Goal: Check status: Check status

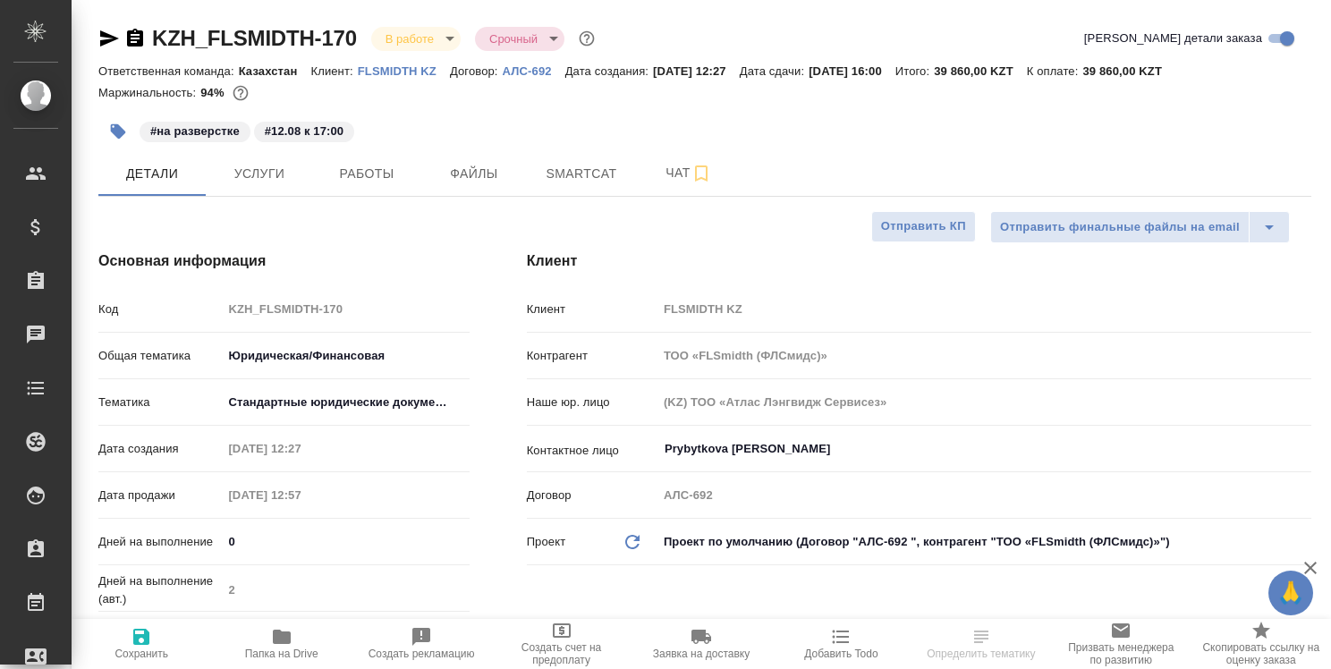
select select "RU"
type input "[PERSON_NAME]"
select select "RU"
type textarea "x"
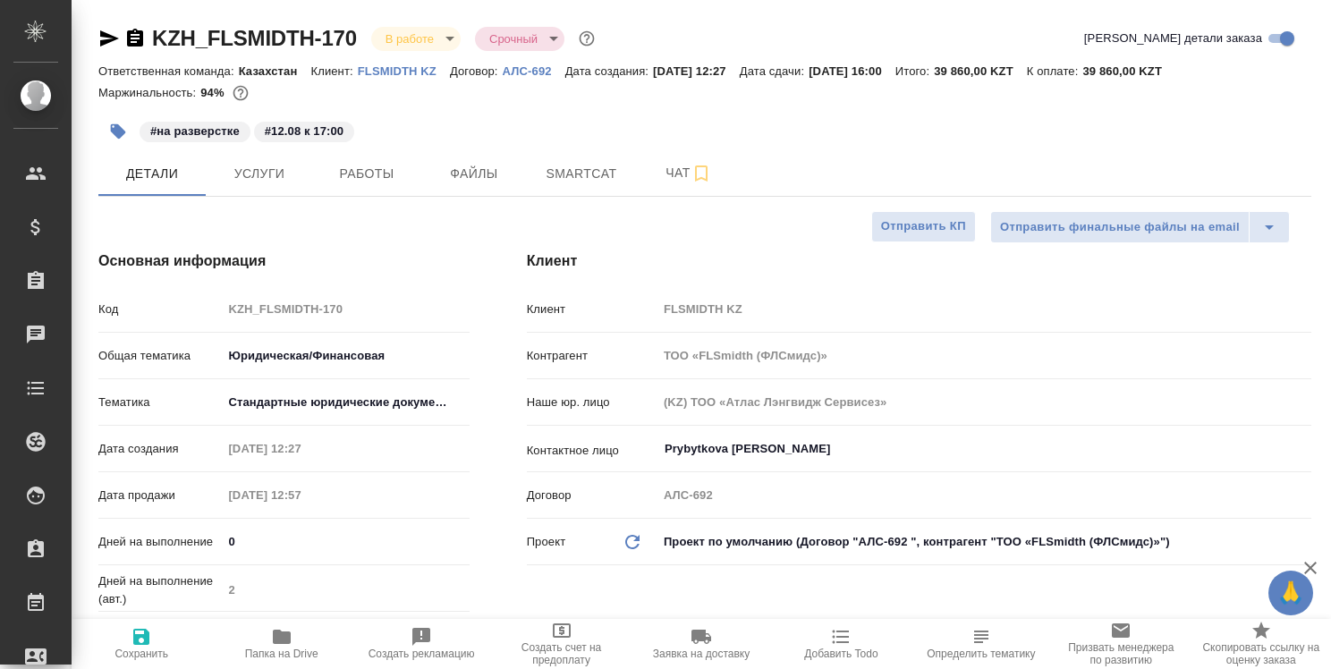
type textarea "x"
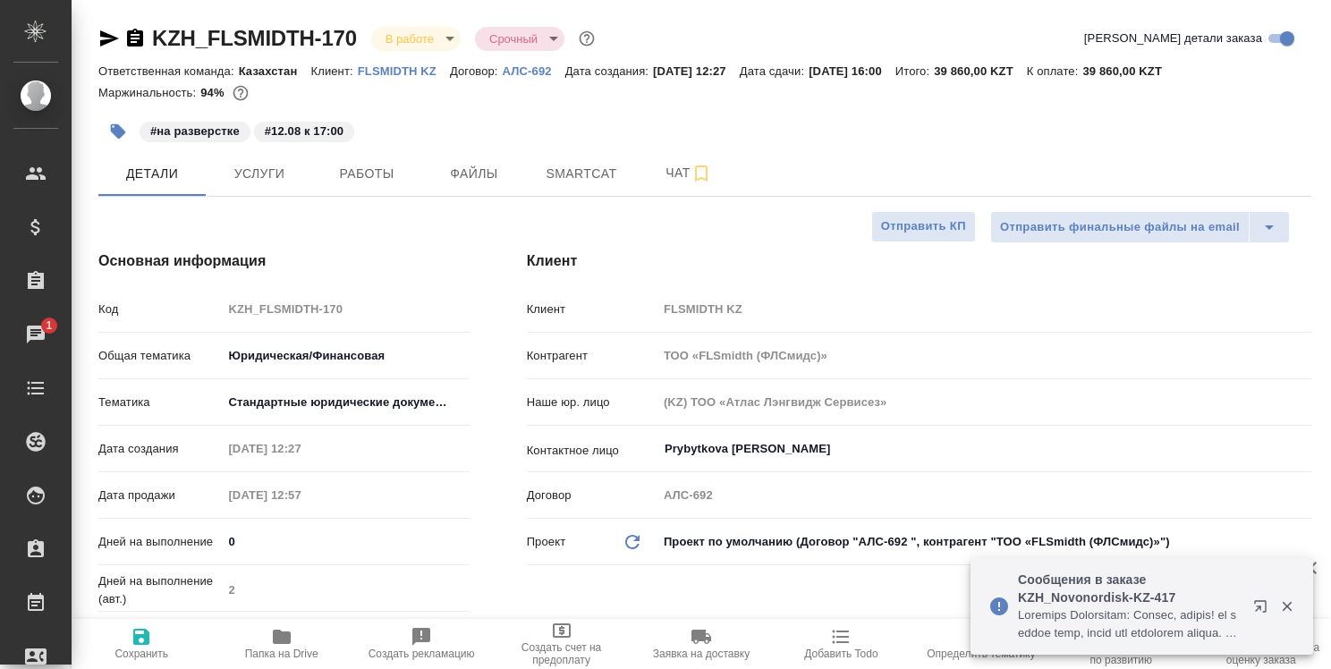
type textarea "x"
click at [162, 175] on span "Детали" at bounding box center [152, 174] width 86 height 22
click at [279, 640] on icon "button" at bounding box center [282, 637] width 18 height 14
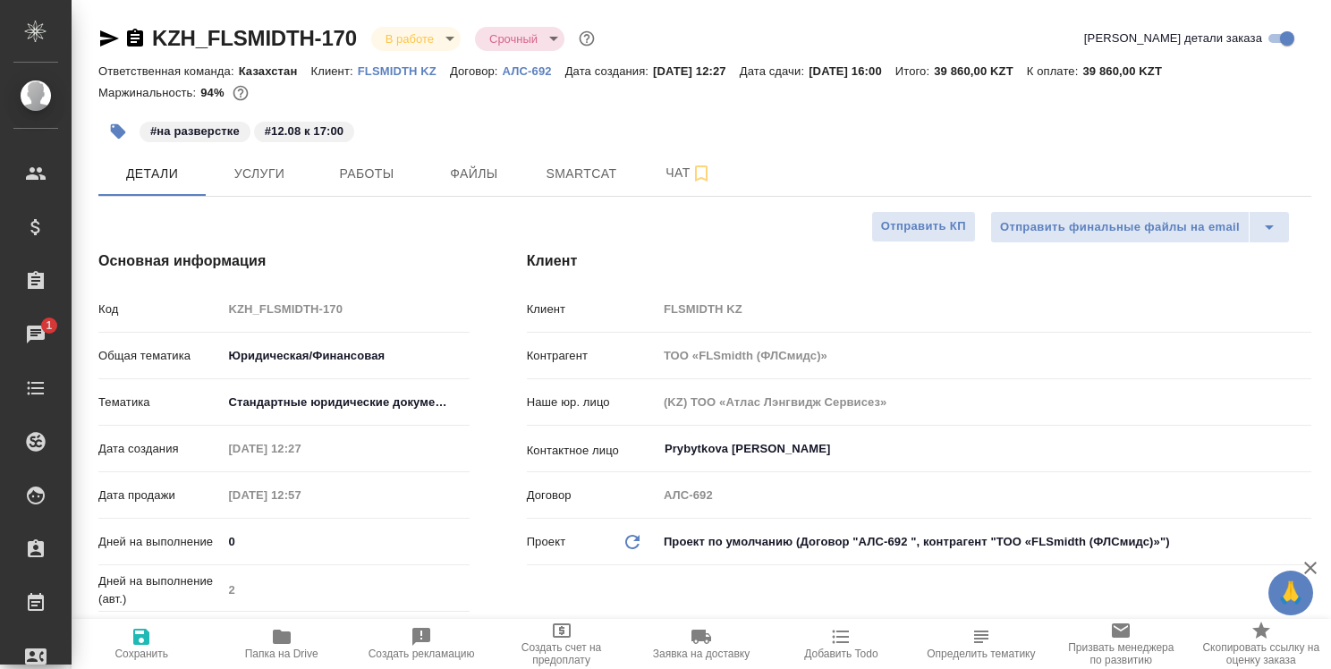
type textarea "x"
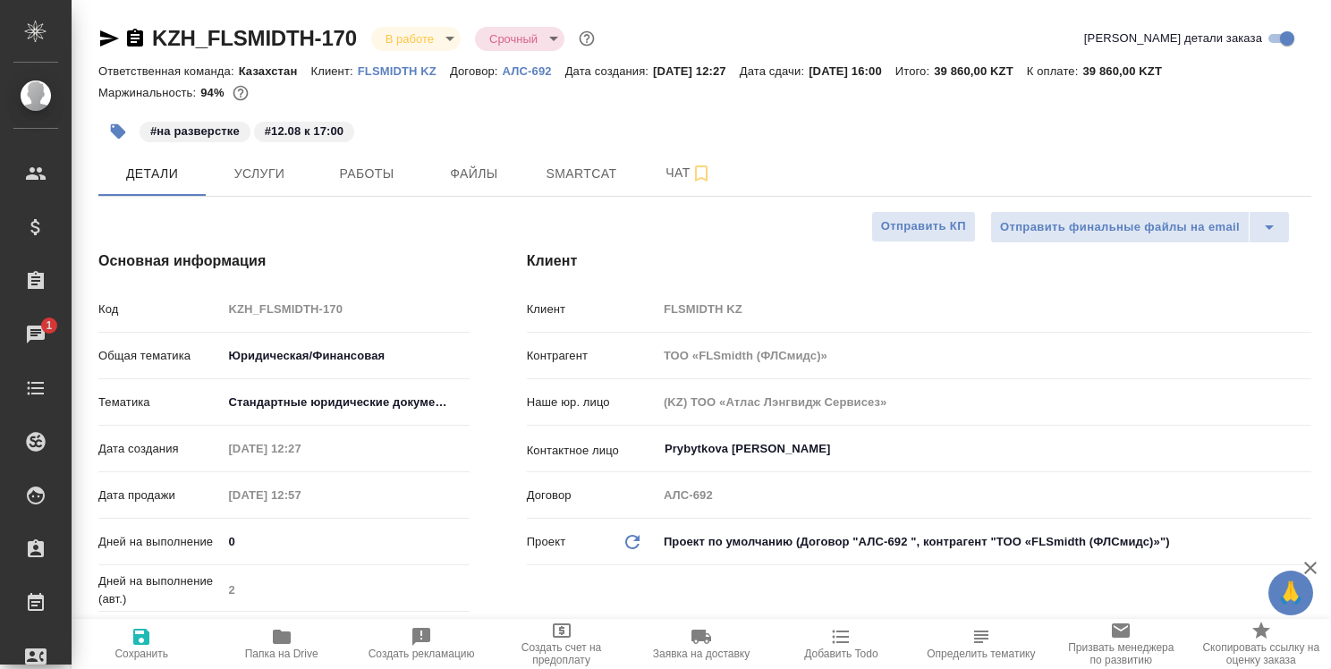
type textarea "x"
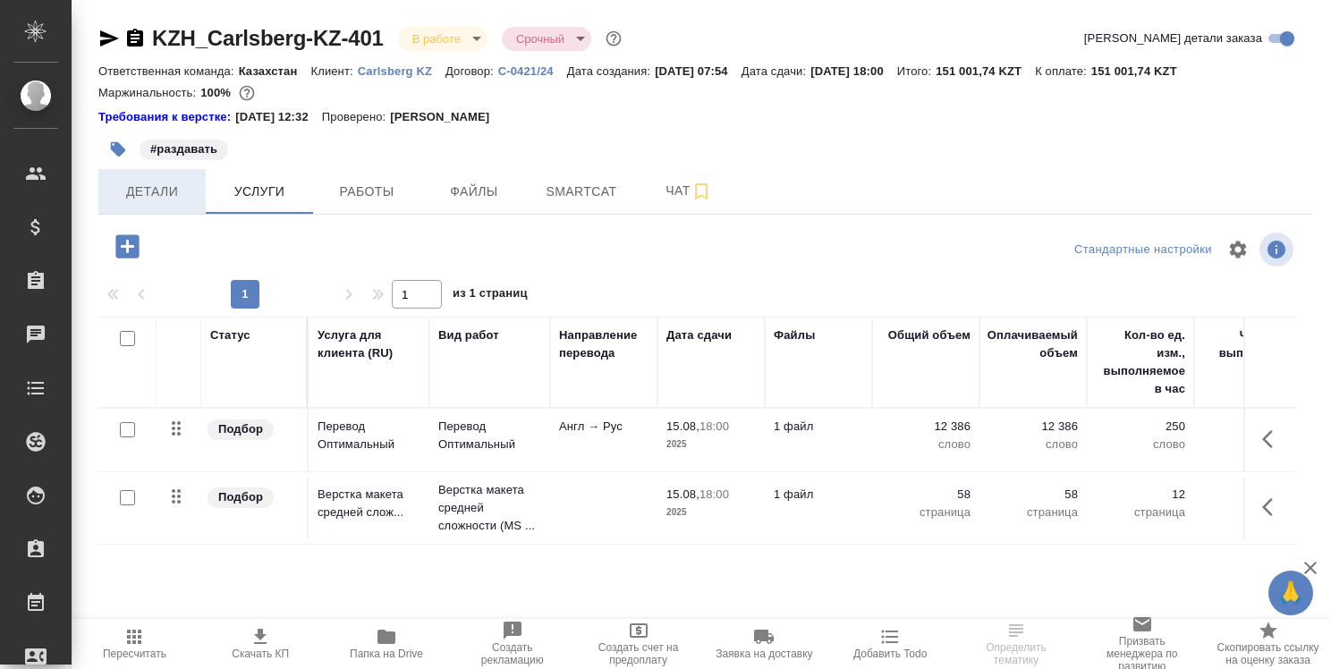
click at [153, 192] on span "Детали" at bounding box center [152, 192] width 86 height 22
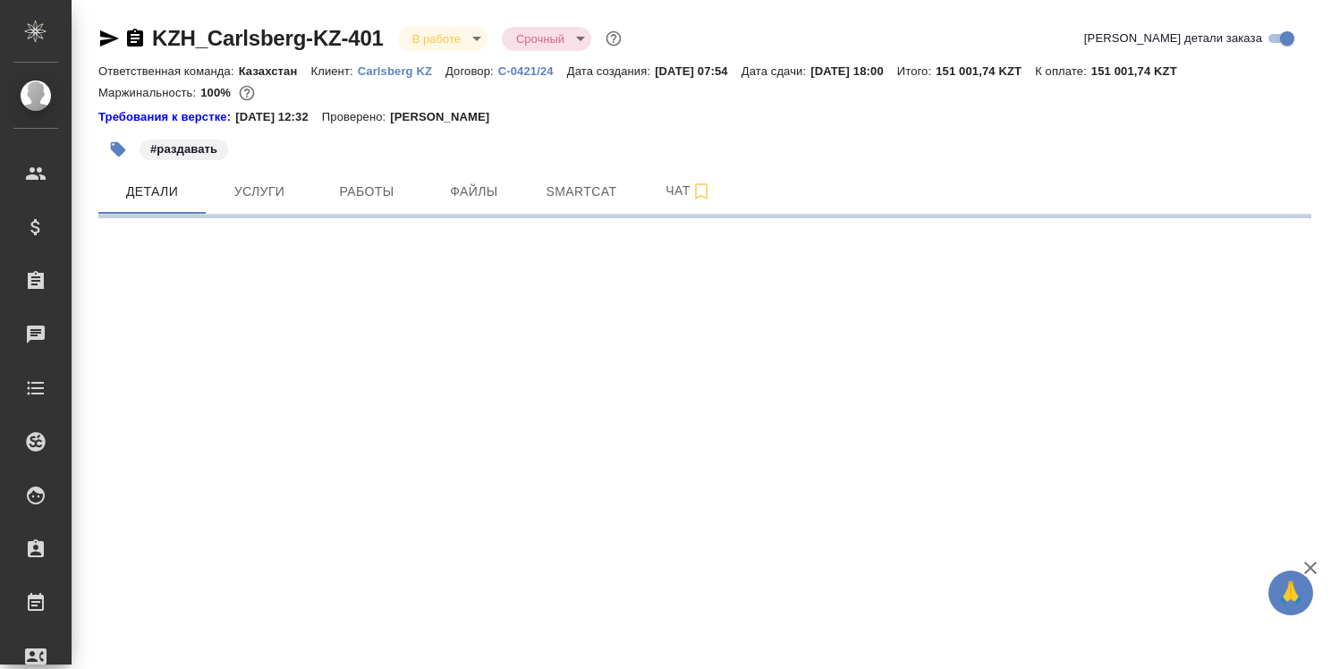
select select "RU"
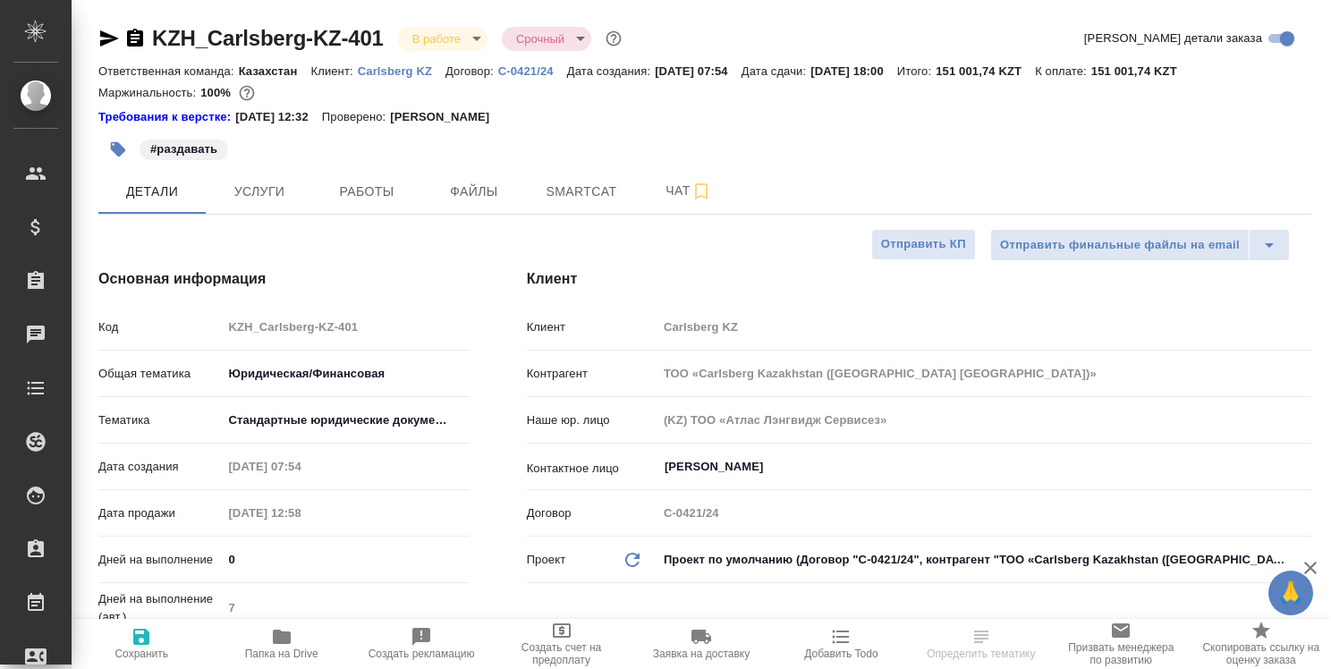
type textarea "x"
click at [280, 652] on span "Папка на Drive" at bounding box center [281, 654] width 73 height 13
select select "RU"
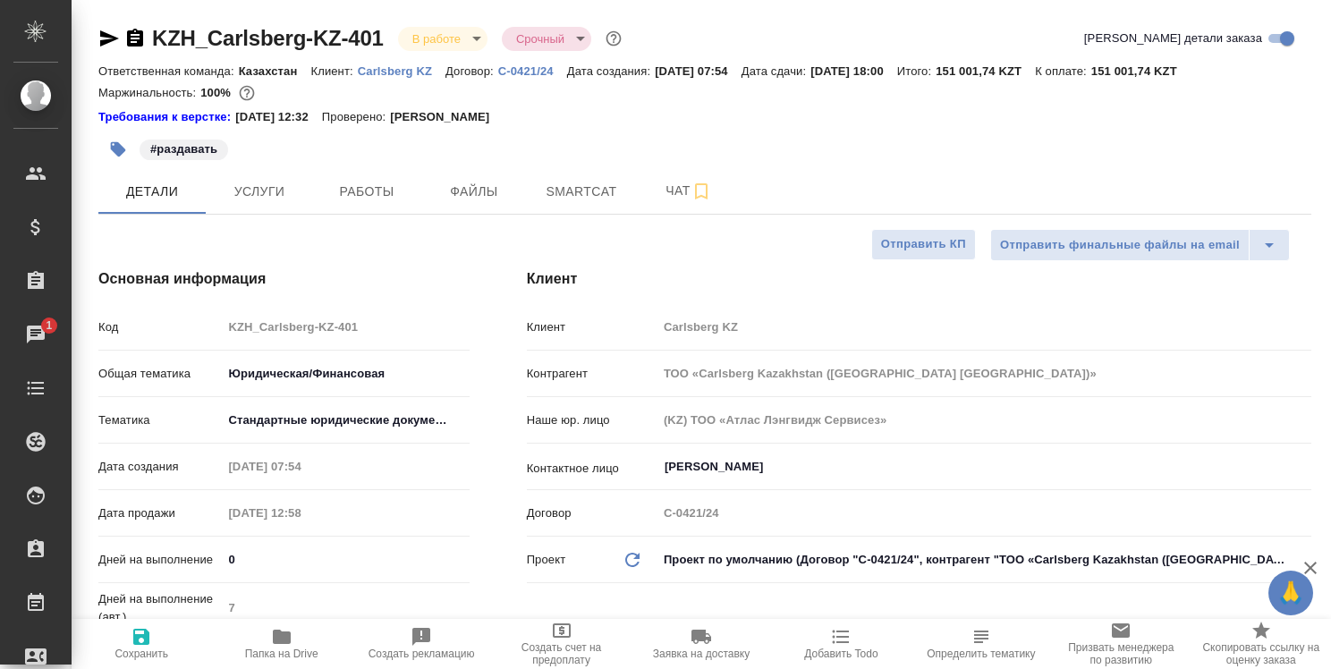
type textarea "x"
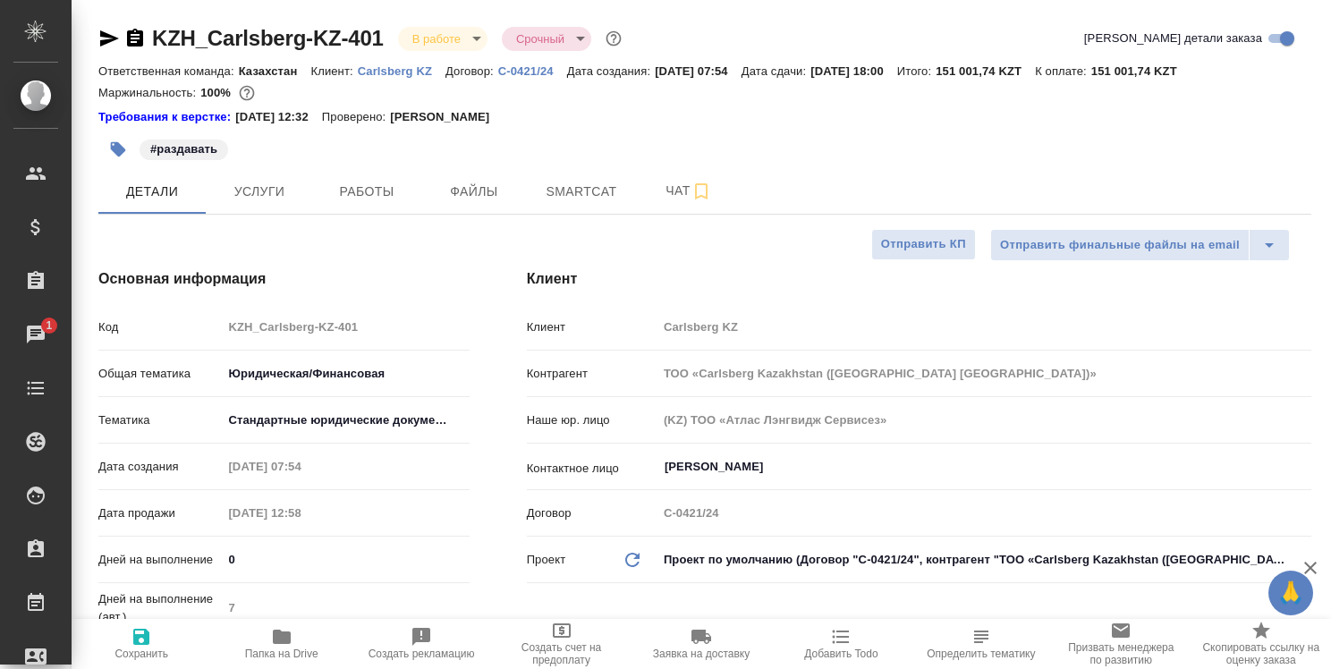
type textarea "x"
